Goal: Transaction & Acquisition: Purchase product/service

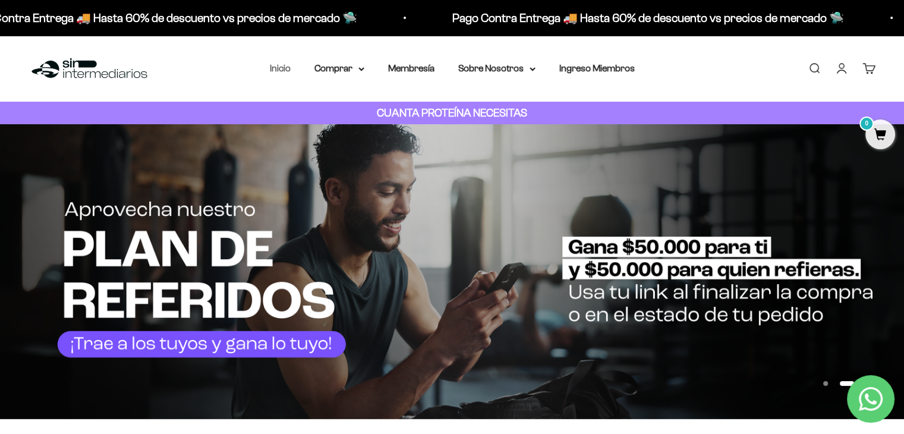
click at [275, 73] on li "Inicio" at bounding box center [280, 68] width 21 height 15
click at [281, 66] on link "Inicio" at bounding box center [280, 68] width 21 height 10
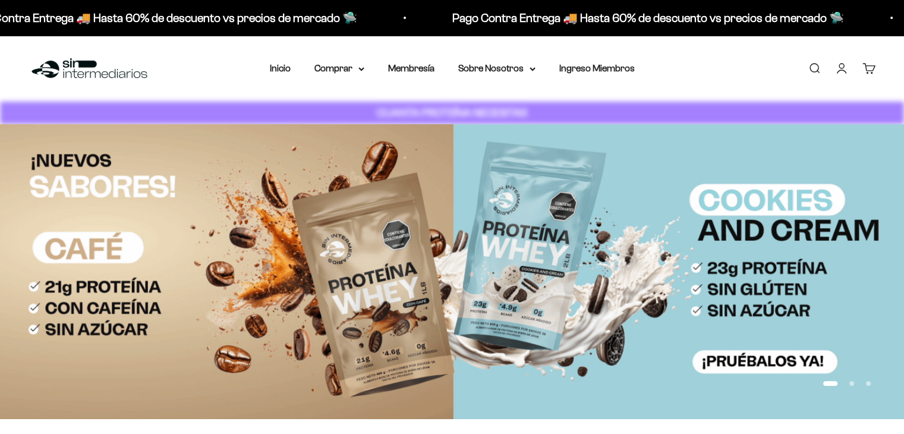
click at [840, 72] on link "Iniciar sesión" at bounding box center [842, 68] width 13 height 13
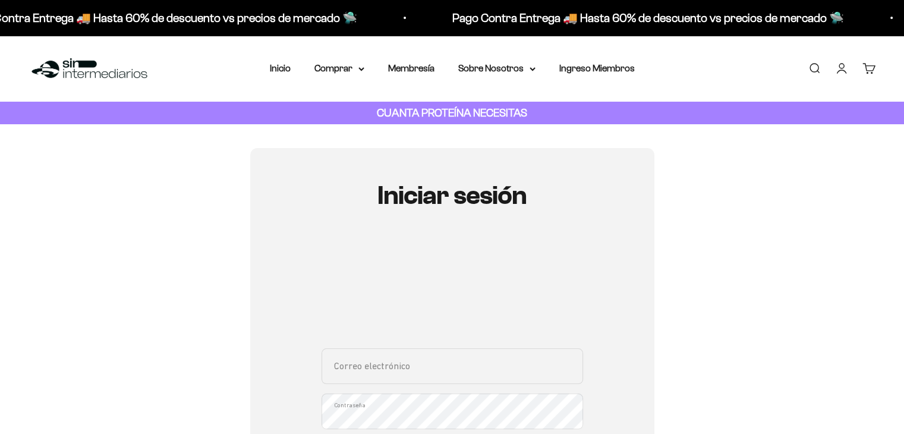
click at [357, 370] on input "Correo electrónico" at bounding box center [453, 366] width 262 height 36
click at [357, 370] on div "Correo electrónico Contraseña ¿Olvidaste la contraseña?" at bounding box center [453, 403] width 262 height 111
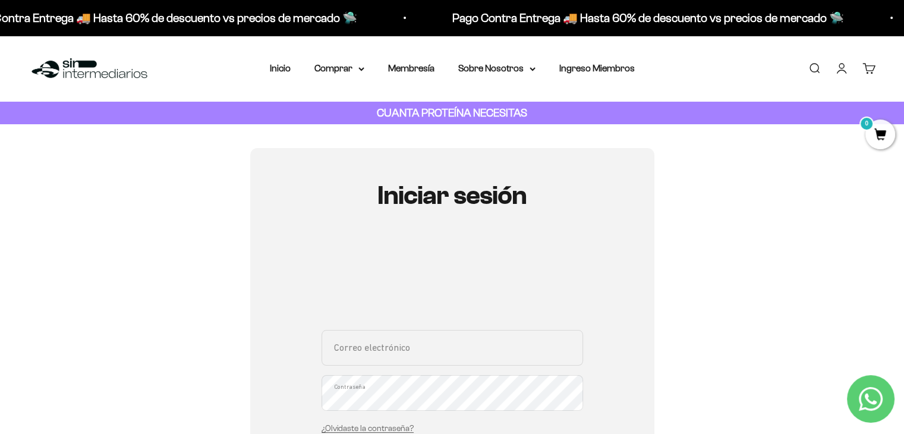
click at [384, 347] on input "Correo electrónico" at bounding box center [453, 348] width 262 height 36
type input "llanogrande.nestor@gmail.com"
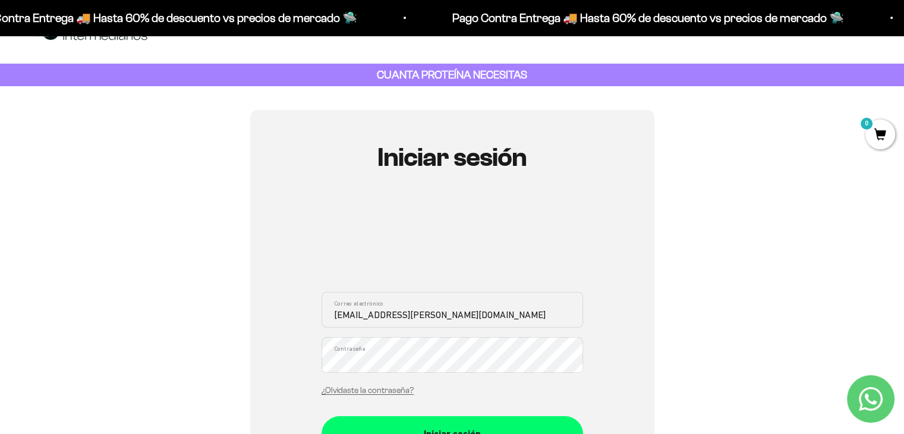
scroll to position [59, 0]
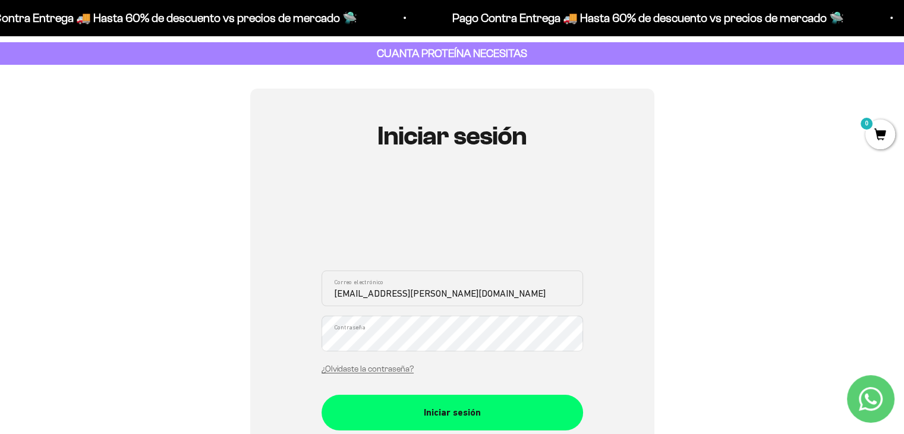
click at [322, 395] on button "Iniciar sesión" at bounding box center [453, 413] width 262 height 36
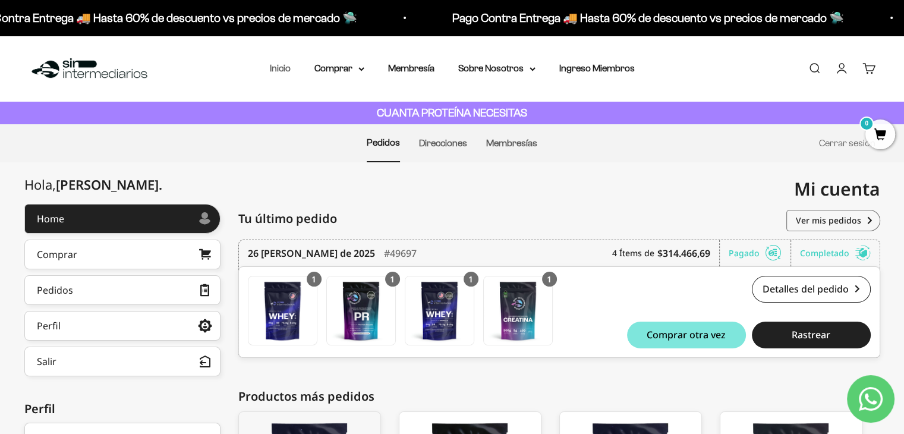
click at [288, 68] on link "Inicio" at bounding box center [280, 68] width 21 height 10
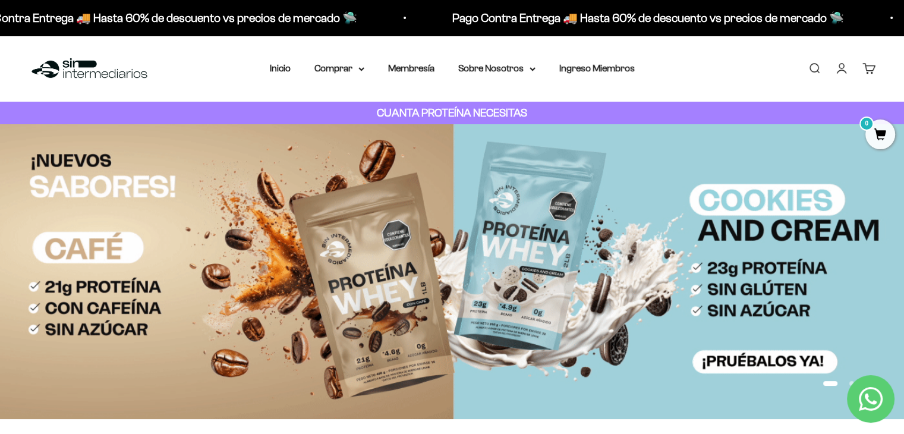
click at [387, 291] on img at bounding box center [452, 271] width 904 height 294
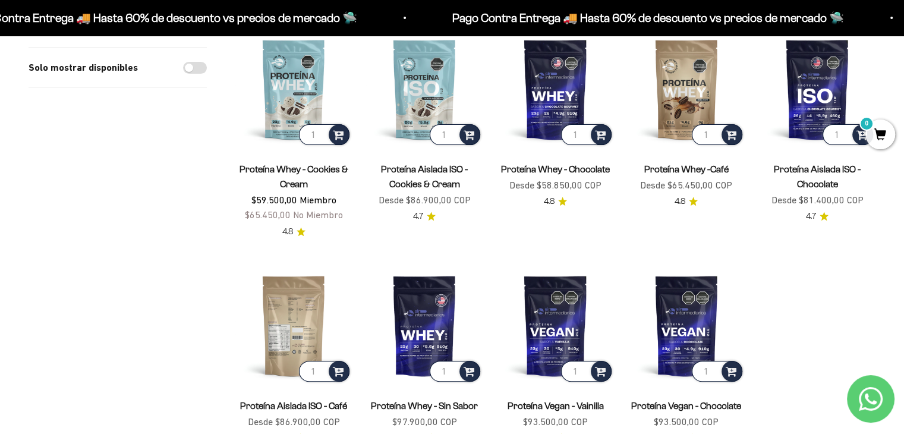
scroll to position [416, 0]
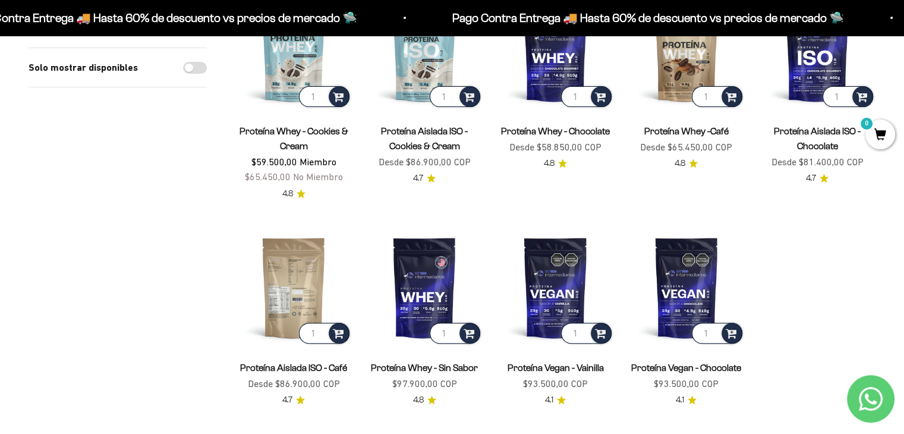
click at [296, 310] on img at bounding box center [293, 287] width 117 height 117
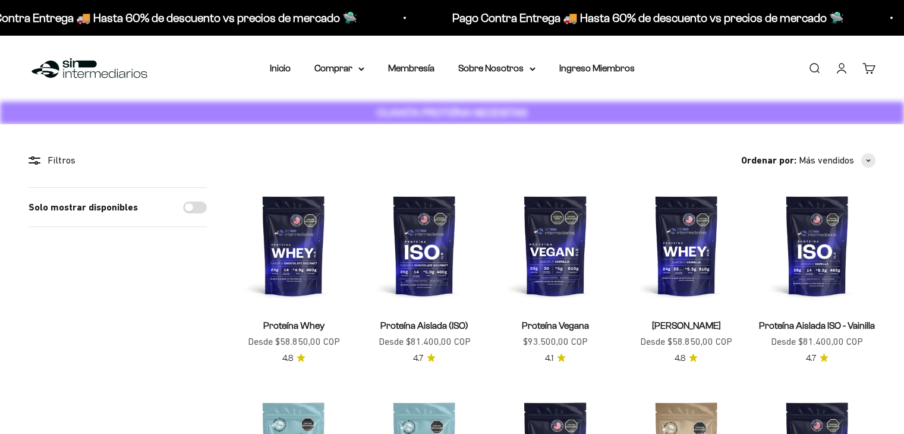
scroll to position [416, 0]
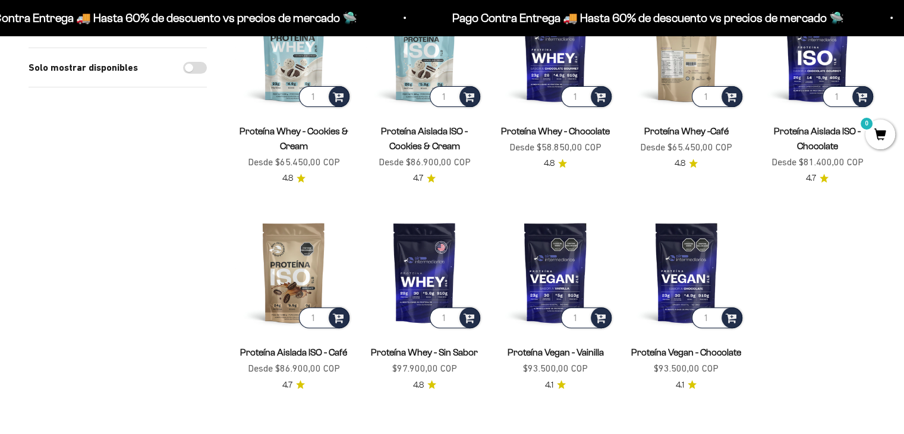
click at [695, 80] on img at bounding box center [687, 51] width 117 height 117
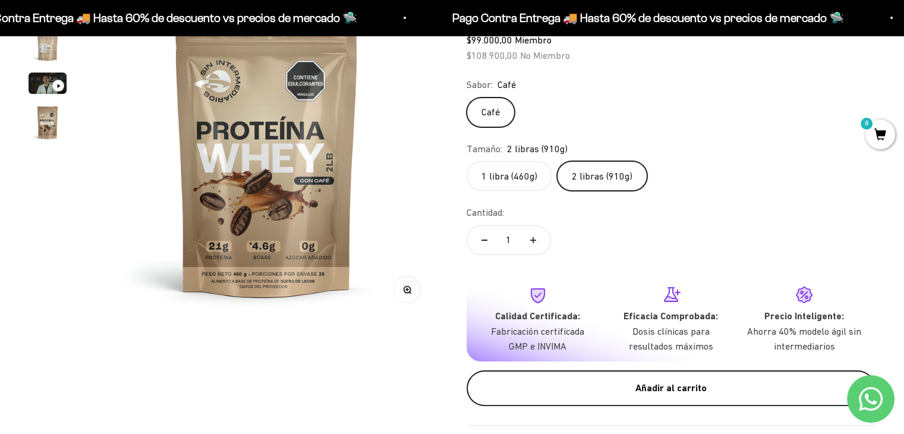
scroll to position [178, 0]
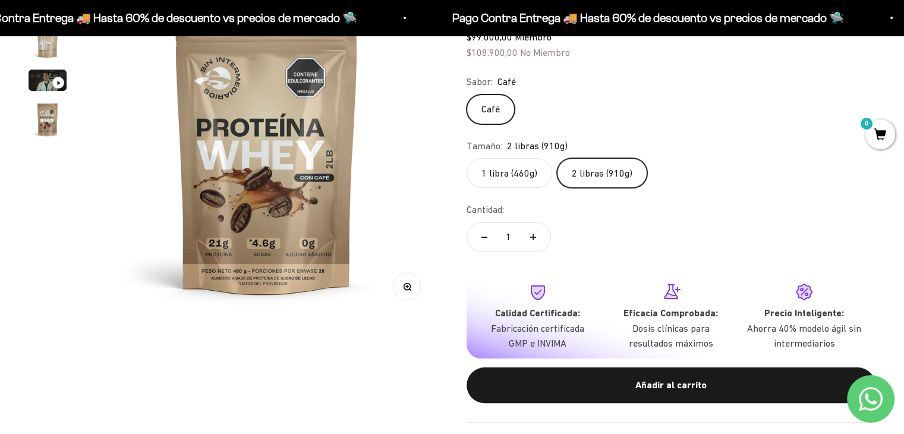
click at [650, 390] on div "Añadir al carrito" at bounding box center [672, 385] width 362 height 15
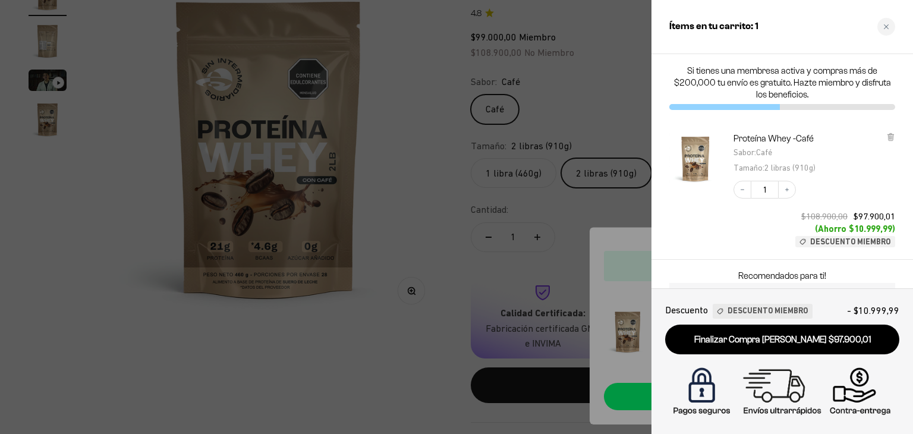
click at [422, 378] on div at bounding box center [456, 217] width 913 height 434
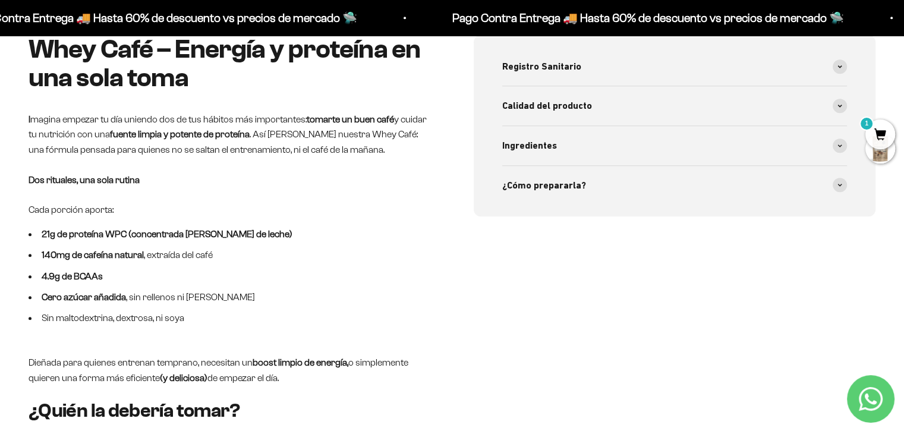
scroll to position [951, 0]
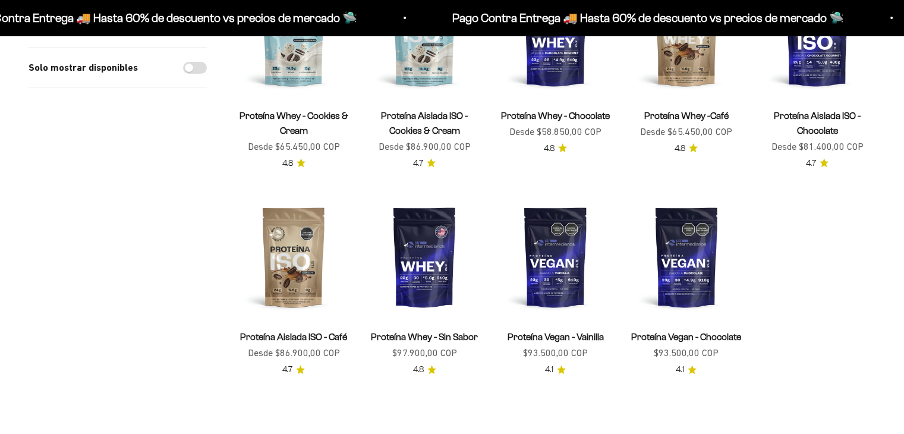
scroll to position [416, 0]
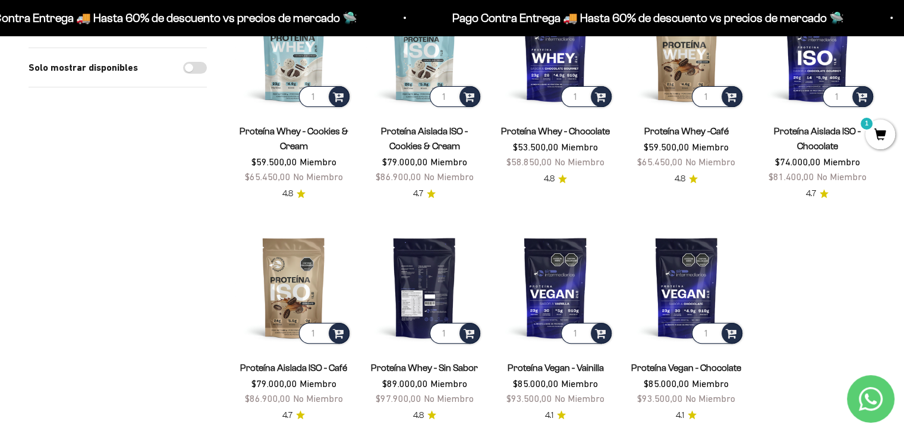
click at [428, 279] on img at bounding box center [424, 287] width 117 height 117
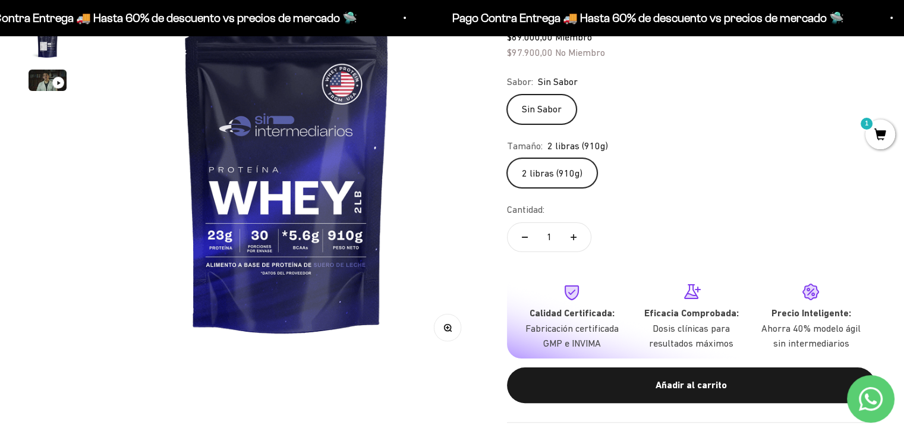
click at [557, 175] on label "2 libras (910g)" at bounding box center [552, 173] width 90 height 30
click at [507, 158] on input "2 libras (910g)" at bounding box center [507, 158] width 1 height 1
click at [725, 386] on div "Añadir al carrito" at bounding box center [691, 385] width 321 height 15
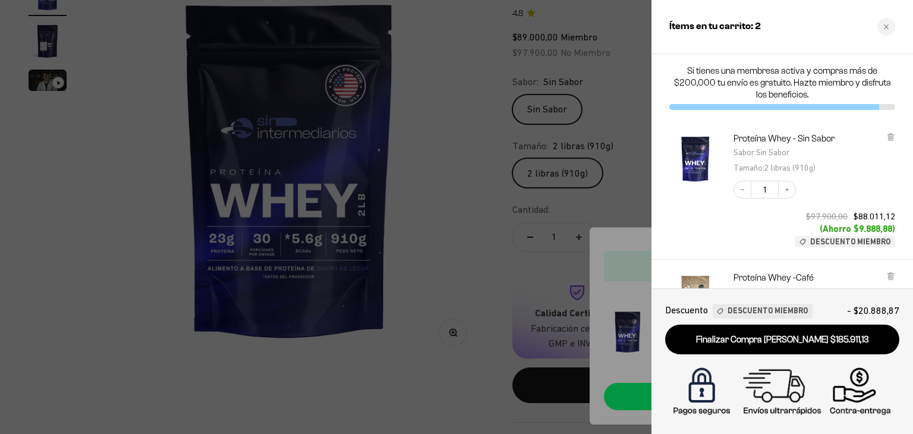
click at [533, 307] on div at bounding box center [456, 217] width 913 height 434
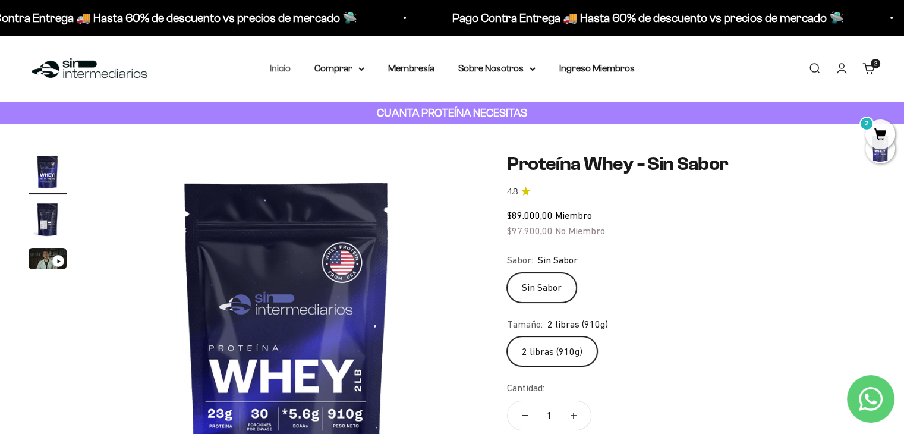
click at [280, 72] on link "Inicio" at bounding box center [280, 68] width 21 height 10
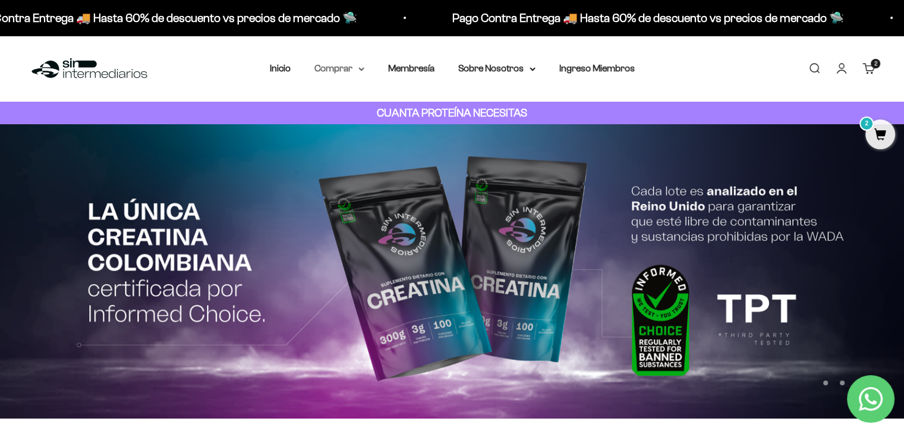
click at [357, 68] on summary "Comprar" at bounding box center [340, 68] width 50 height 15
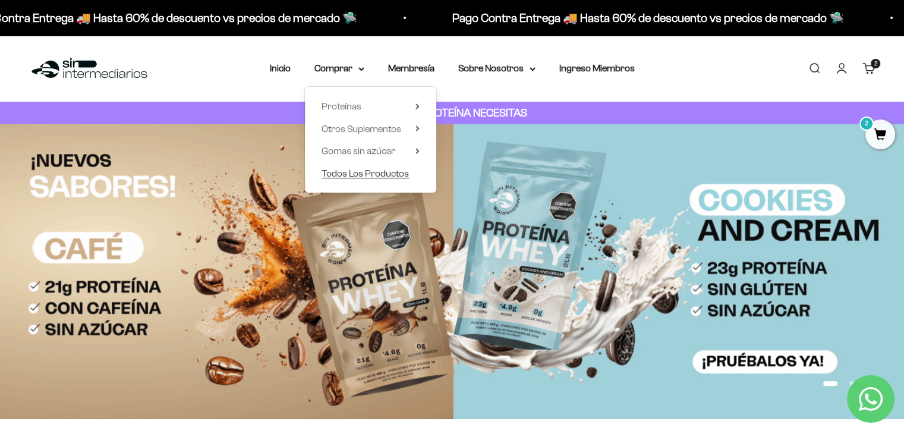
click at [381, 174] on span "Todos Los Productos" at bounding box center [365, 173] width 87 height 10
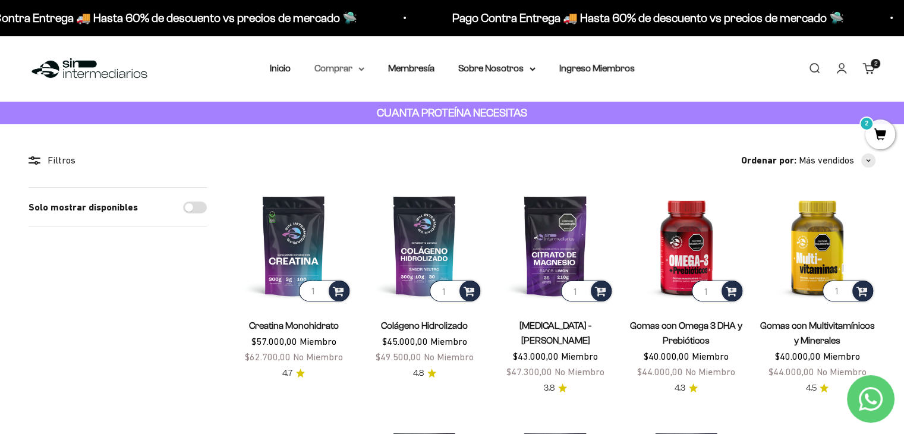
click at [357, 70] on summary "Comprar" at bounding box center [340, 68] width 50 height 15
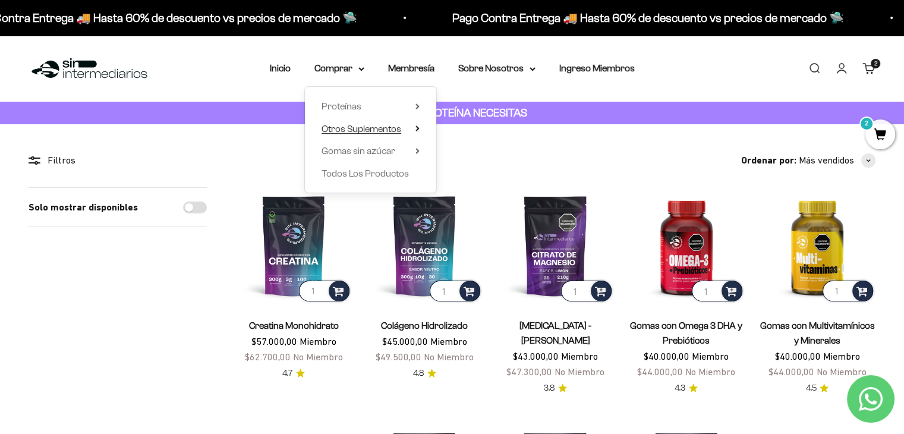
click at [381, 127] on span "Otros Suplementos" at bounding box center [362, 129] width 80 height 10
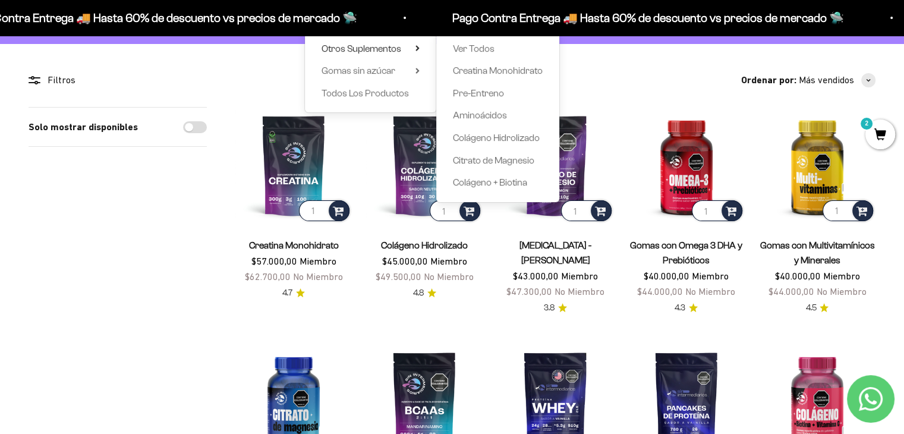
scroll to position [59, 0]
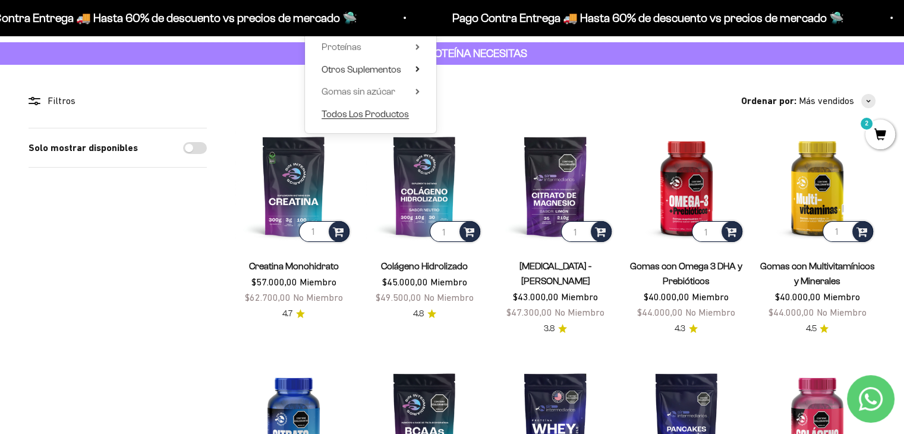
click at [392, 112] on span "Todos Los Productos" at bounding box center [365, 114] width 87 height 10
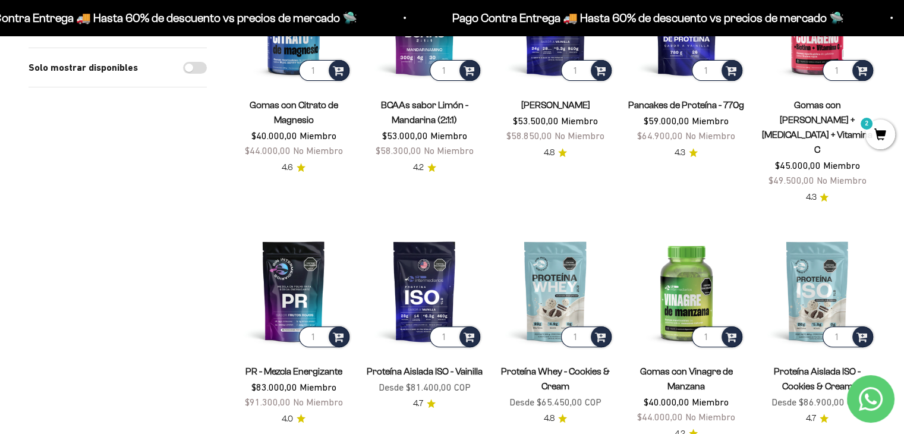
scroll to position [476, 0]
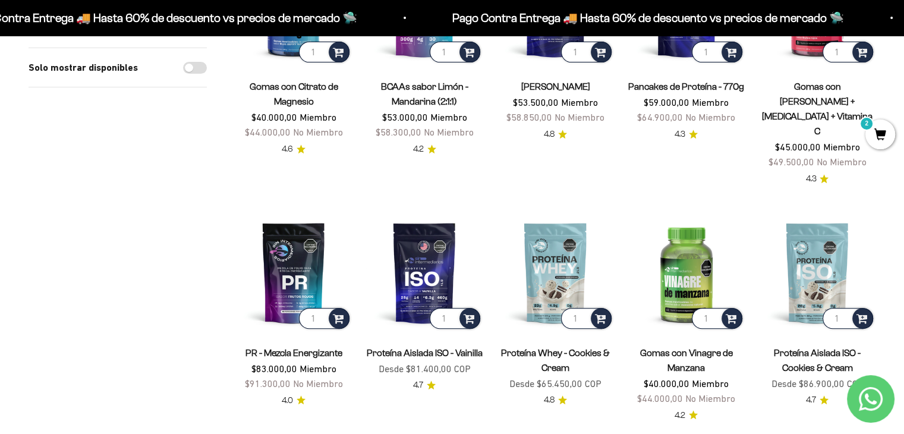
click at [564, 348] on link "Proteína Whey - Cookies & Cream" at bounding box center [555, 360] width 109 height 25
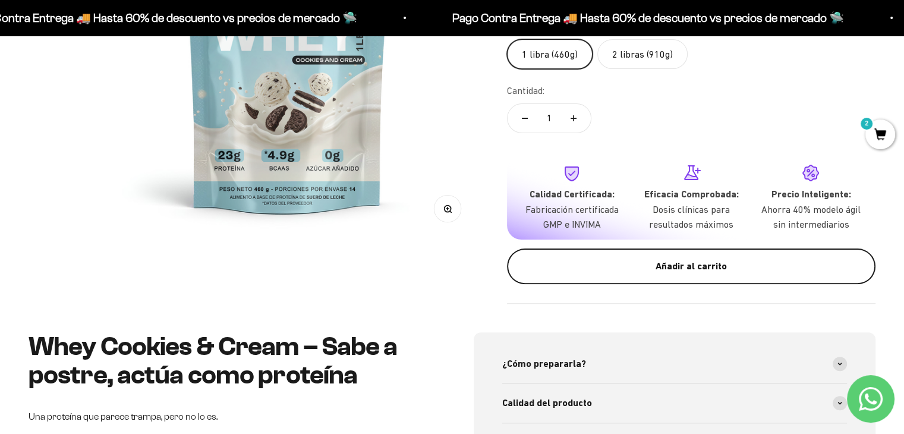
click at [597, 269] on div "Añadir al carrito" at bounding box center [691, 266] width 321 height 15
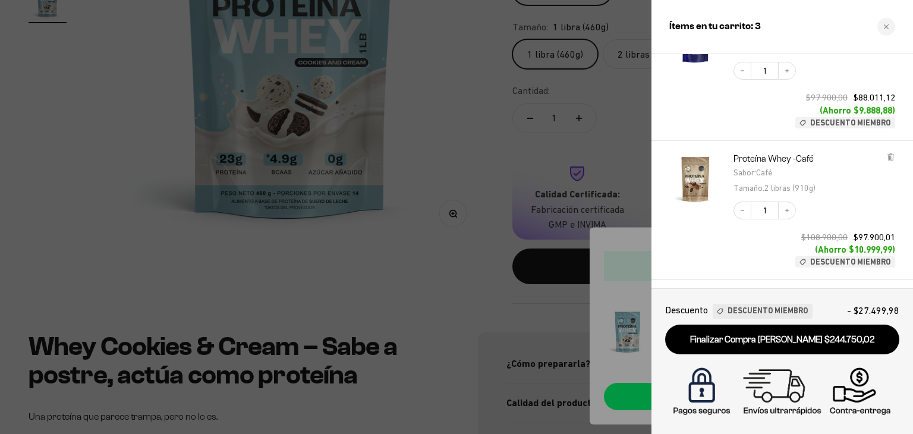
scroll to position [238, 0]
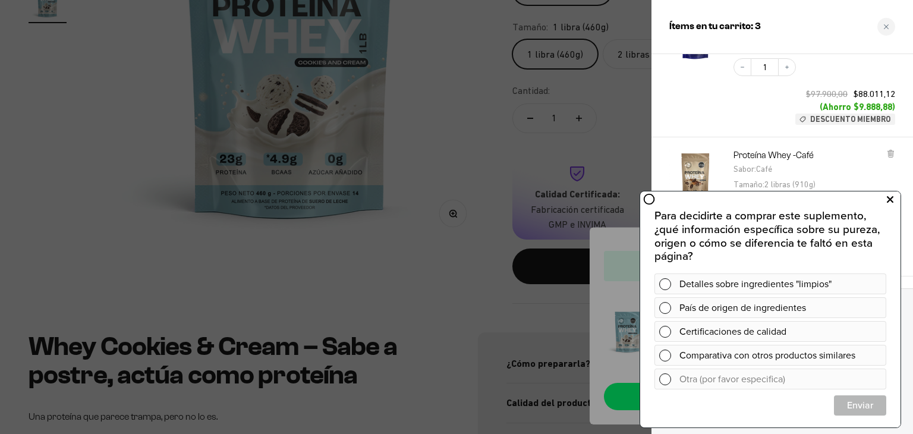
click at [890, 194] on icon at bounding box center [890, 199] width 7 height 15
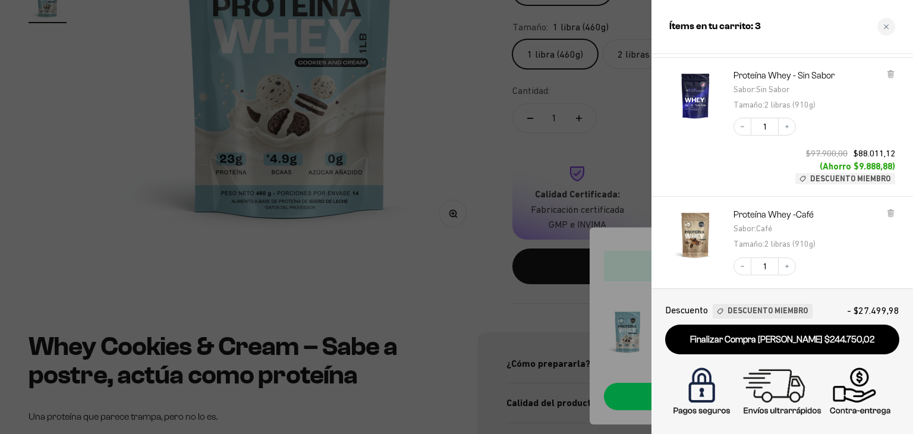
scroll to position [119, 0]
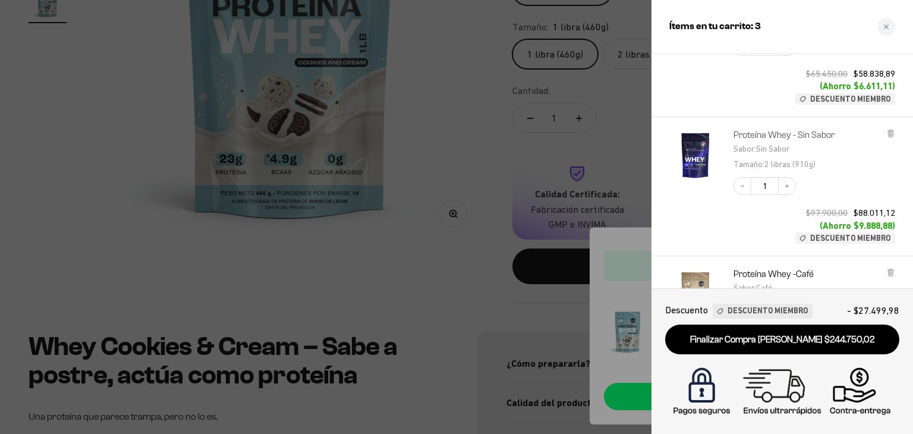
click at [825, 139] on link "Proteína Whey - Sin Sabor" at bounding box center [784, 135] width 101 height 12
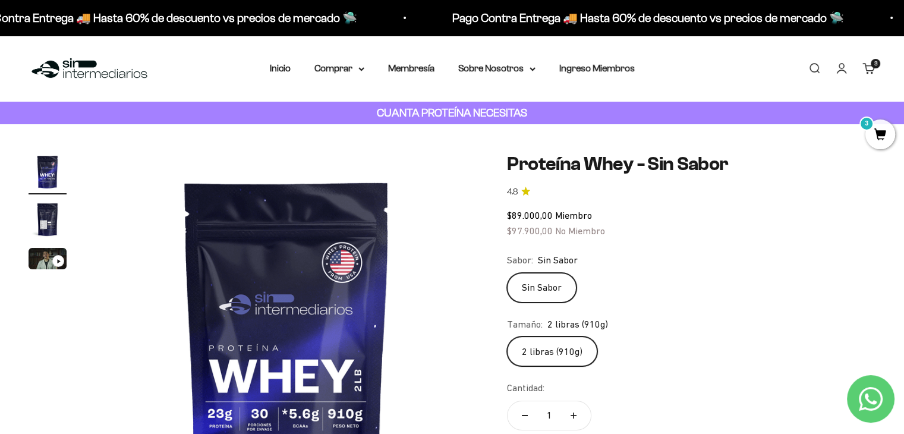
click at [875, 142] on span "3" at bounding box center [881, 135] width 30 height 30
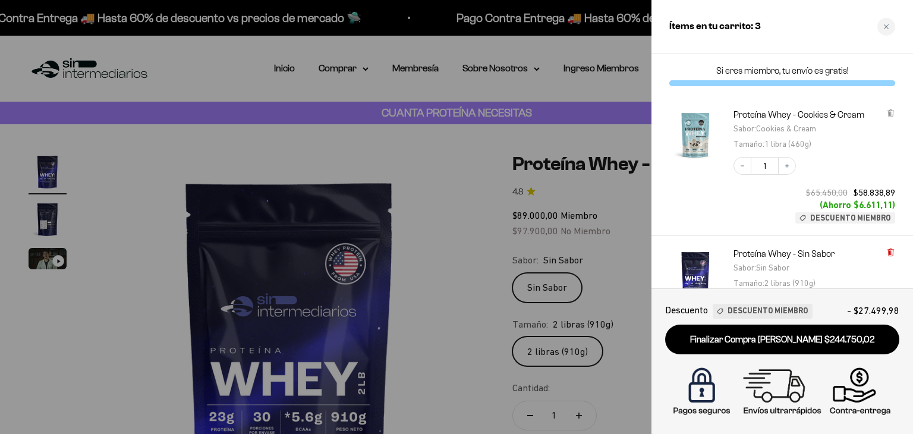
click at [891, 250] on icon at bounding box center [891, 252] width 2 height 6
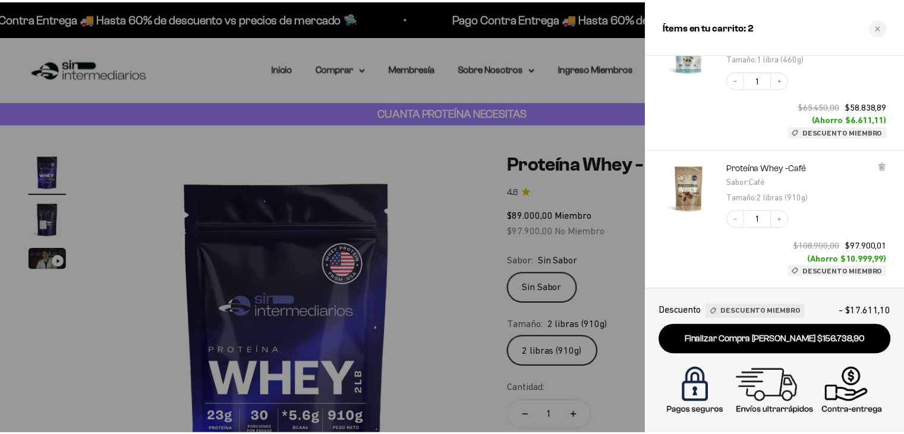
scroll to position [215, 0]
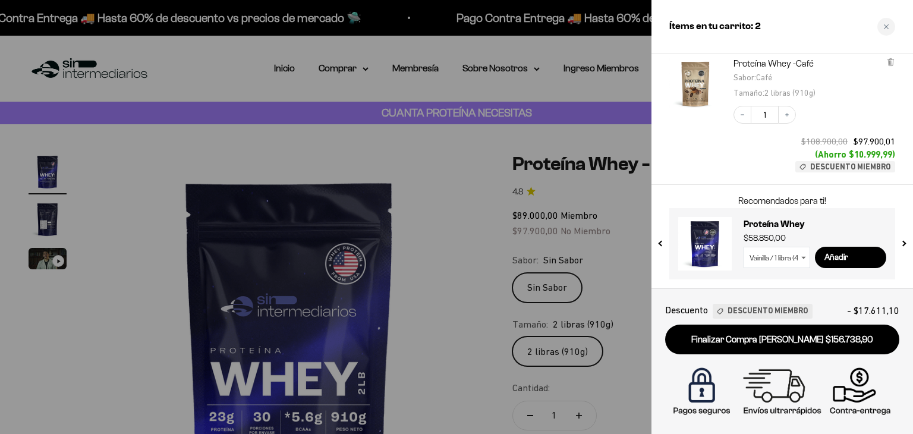
click at [469, 167] on div at bounding box center [456, 217] width 913 height 434
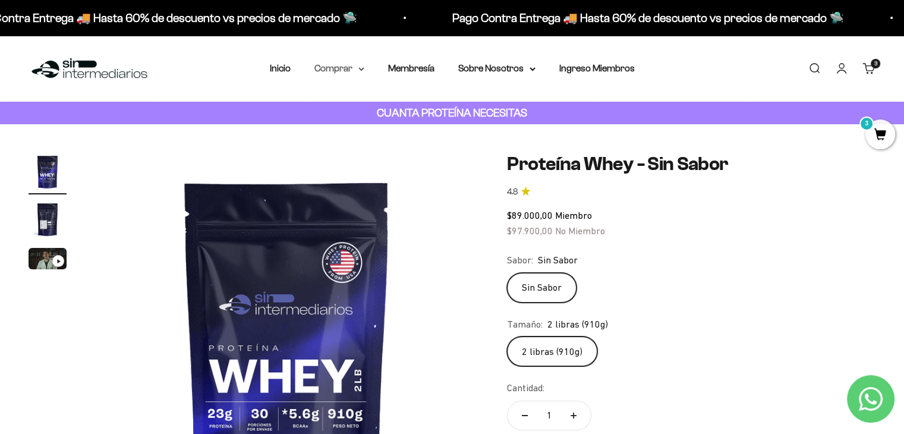
click at [356, 72] on summary "Comprar" at bounding box center [340, 68] width 50 height 15
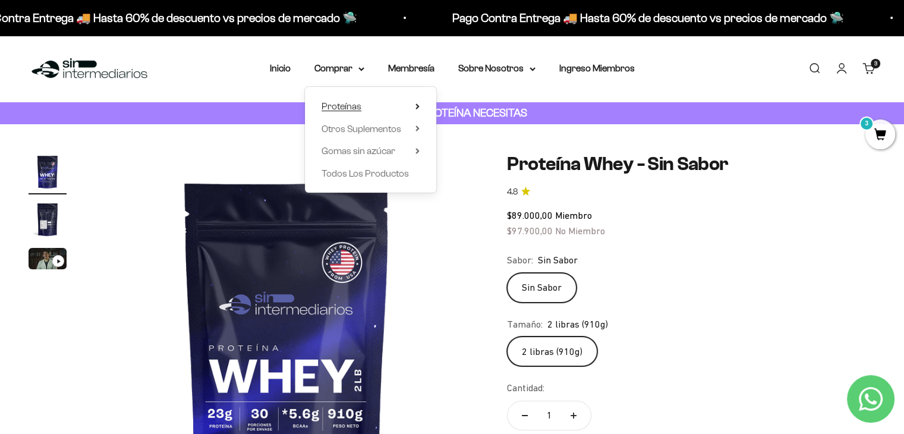
click at [394, 104] on summary "Proteínas" at bounding box center [371, 106] width 98 height 15
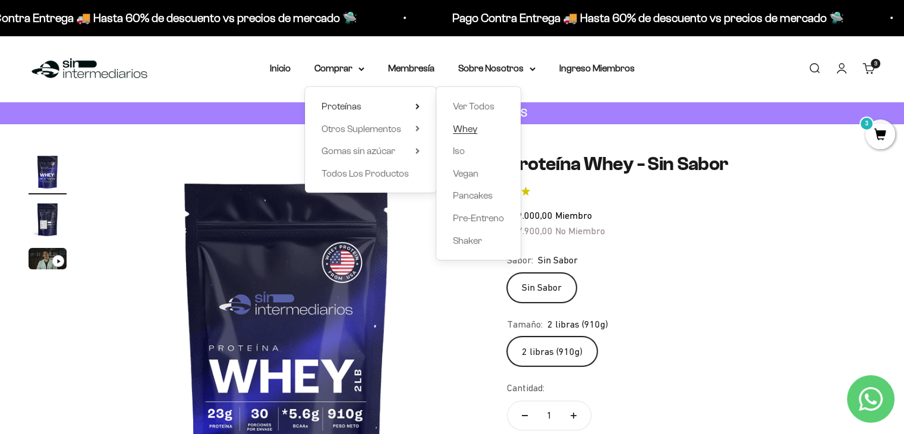
click at [469, 129] on span "Whey" at bounding box center [465, 129] width 24 height 10
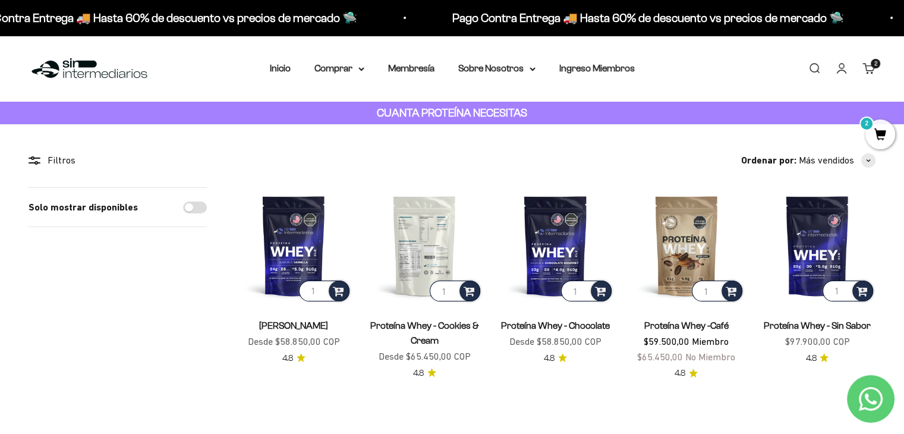
click at [434, 257] on img at bounding box center [424, 245] width 117 height 117
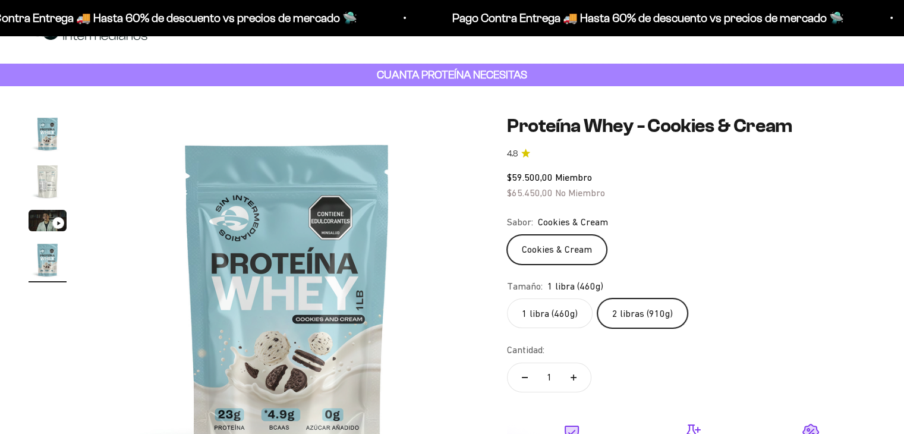
scroll to position [59, 0]
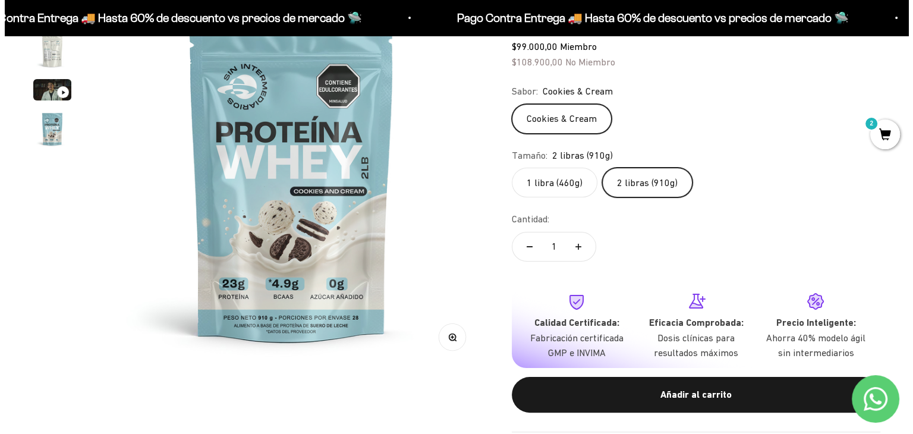
scroll to position [238, 0]
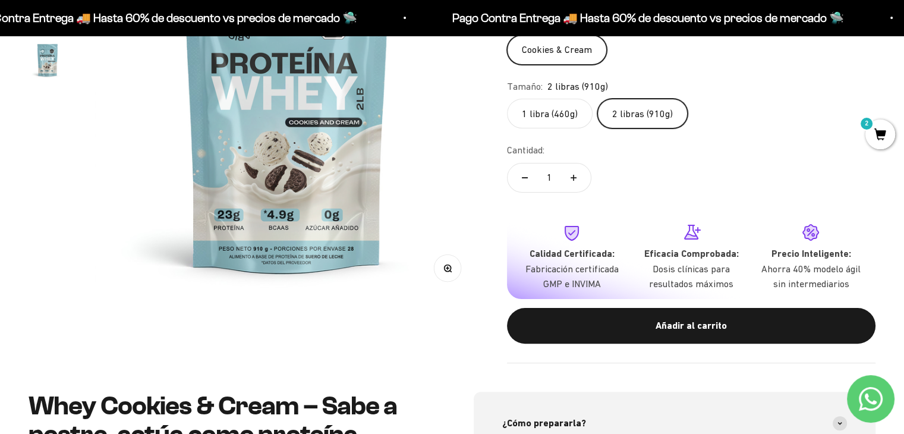
click at [670, 326] on div "Añadir al carrito" at bounding box center [691, 325] width 321 height 15
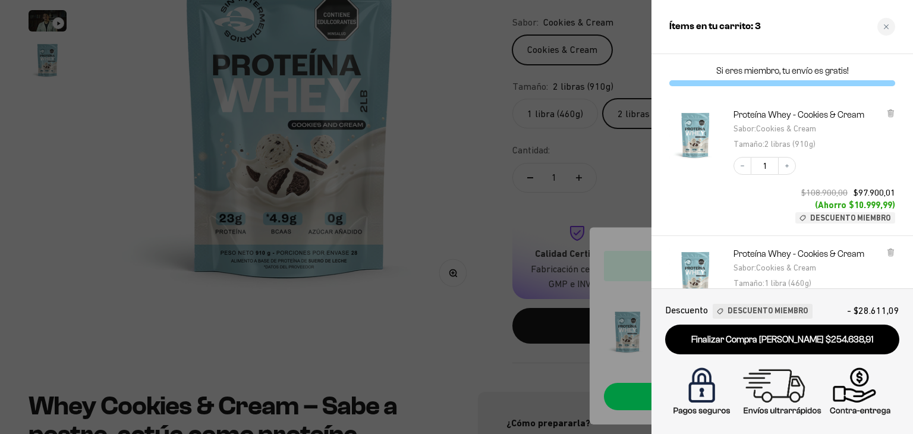
click at [894, 255] on icon at bounding box center [891, 252] width 9 height 9
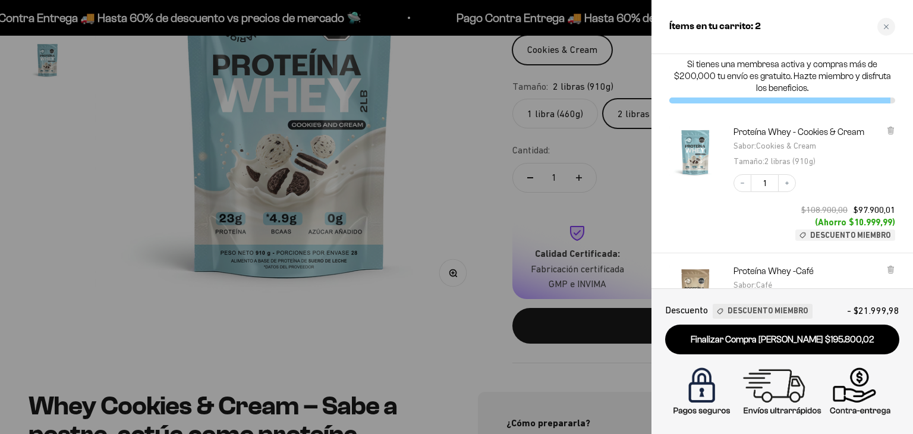
scroll to position [0, 0]
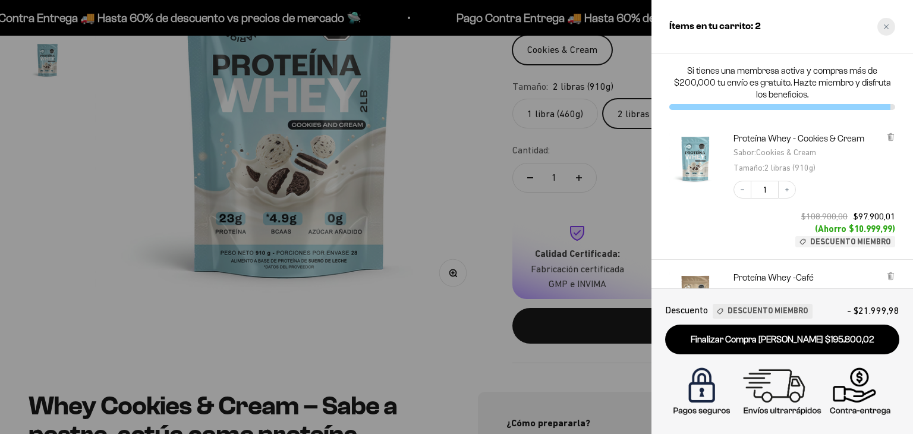
click at [890, 27] on div "Close cart" at bounding box center [887, 27] width 18 height 18
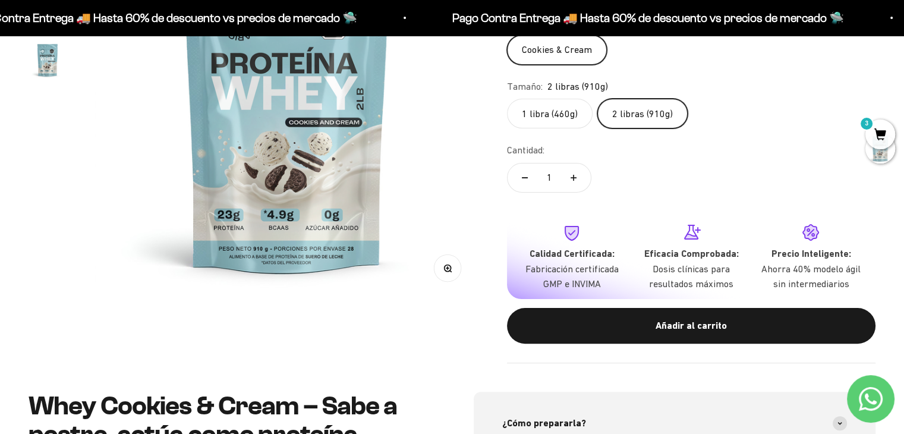
click at [881, 127] on span "3" at bounding box center [881, 135] width 30 height 30
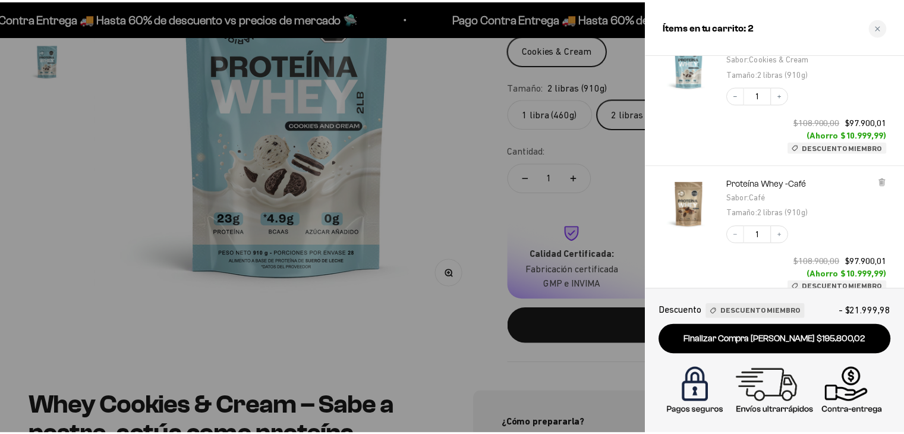
scroll to position [215, 0]
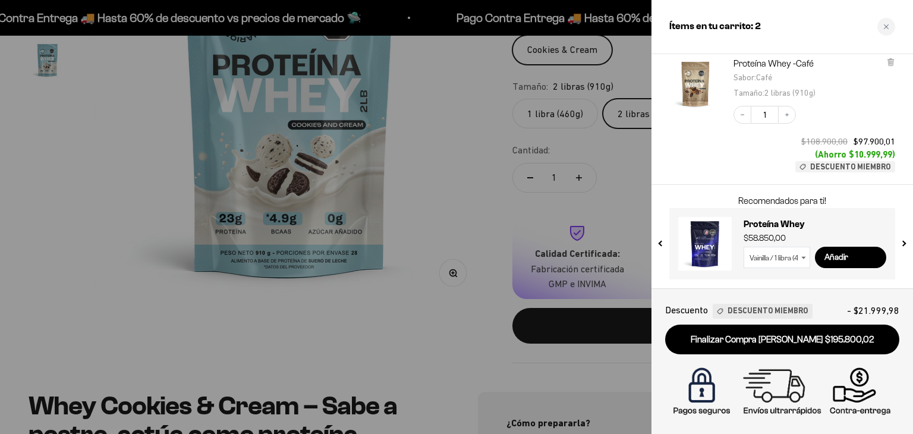
click at [428, 93] on div at bounding box center [456, 217] width 913 height 434
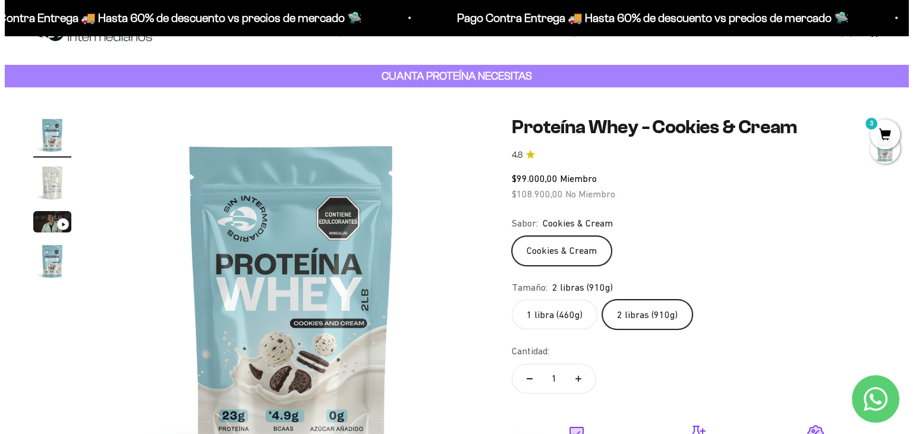
scroll to position [0, 0]
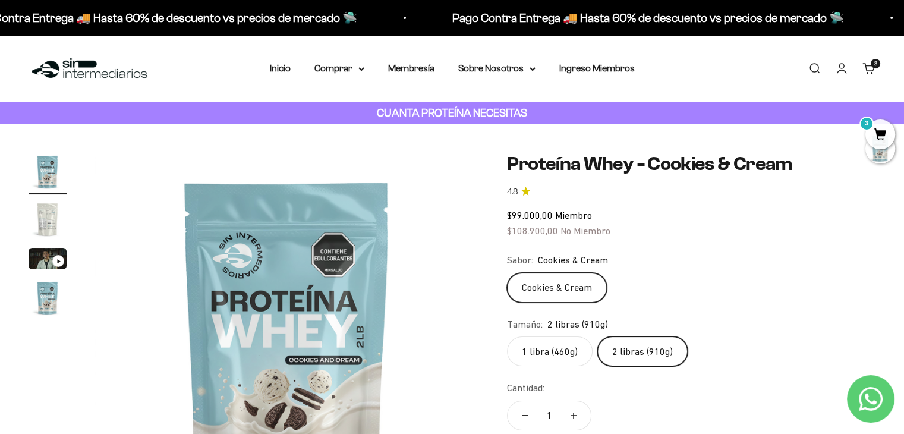
click at [0, 0] on slot "3" at bounding box center [0, 0] width 0 height 0
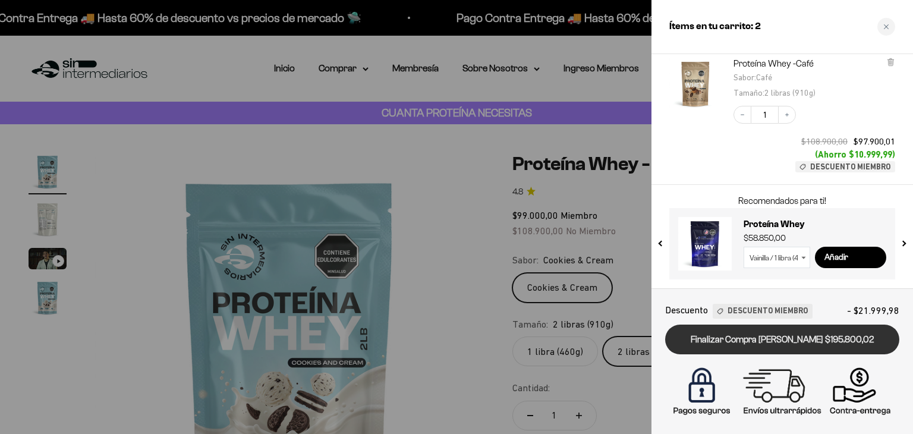
click at [757, 344] on link "Finalizar Compra [PERSON_NAME] $195.800,02" at bounding box center [782, 340] width 234 height 30
